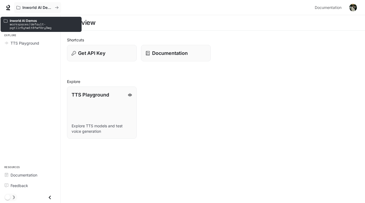
drag, startPoint x: 1, startPoint y: 9, endPoint x: 29, endPoint y: 10, distance: 28.4
click at [29, 10] on div "Inworld AI Demos Documentation Documentation" at bounding box center [182, 7] width 365 height 15
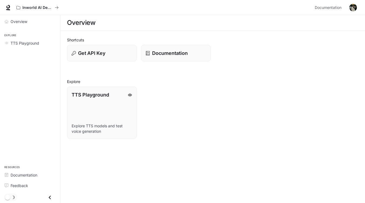
drag, startPoint x: 206, startPoint y: 137, endPoint x: 169, endPoint y: 118, distance: 41.7
click at [206, 137] on div "TTS Playground Explore TTS models and test voice generation" at bounding box center [211, 110] width 296 height 56
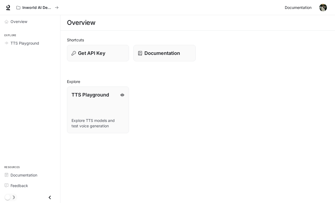
click at [300, 9] on span "Documentation" at bounding box center [298, 7] width 27 height 7
drag, startPoint x: 295, startPoint y: 97, endPoint x: 280, endPoint y: 84, distance: 19.7
click at [295, 97] on div "TTS Playground Explore TTS models and test voice generation" at bounding box center [196, 107] width 266 height 51
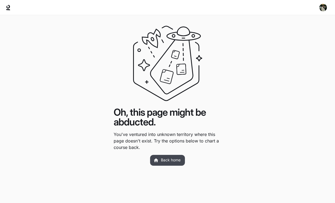
click at [167, 161] on link "Back home" at bounding box center [167, 160] width 35 height 11
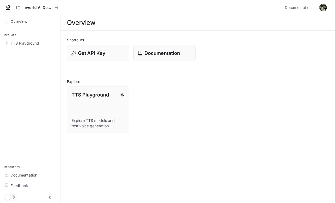
drag, startPoint x: 303, startPoint y: 1, endPoint x: 205, endPoint y: 83, distance: 128.7
click at [204, 88] on div "TTS Playground Explore TTS models and test voice generation" at bounding box center [196, 107] width 266 height 51
